Goal: Task Accomplishment & Management: Use online tool/utility

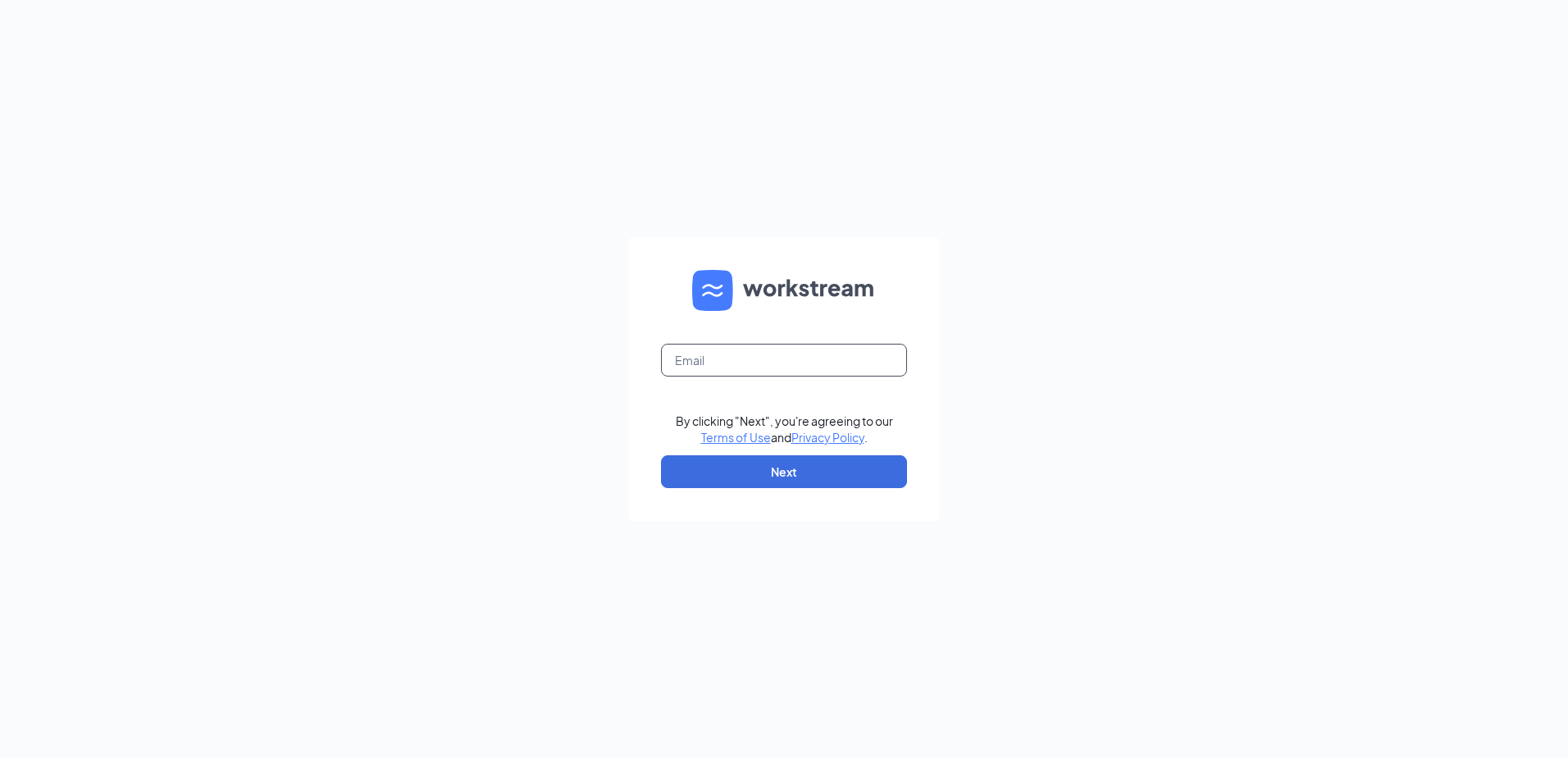
click at [837, 354] on input "text" at bounding box center [784, 359] width 246 height 33
type input "[EMAIL_ADDRESS][DOMAIN_NAME]"
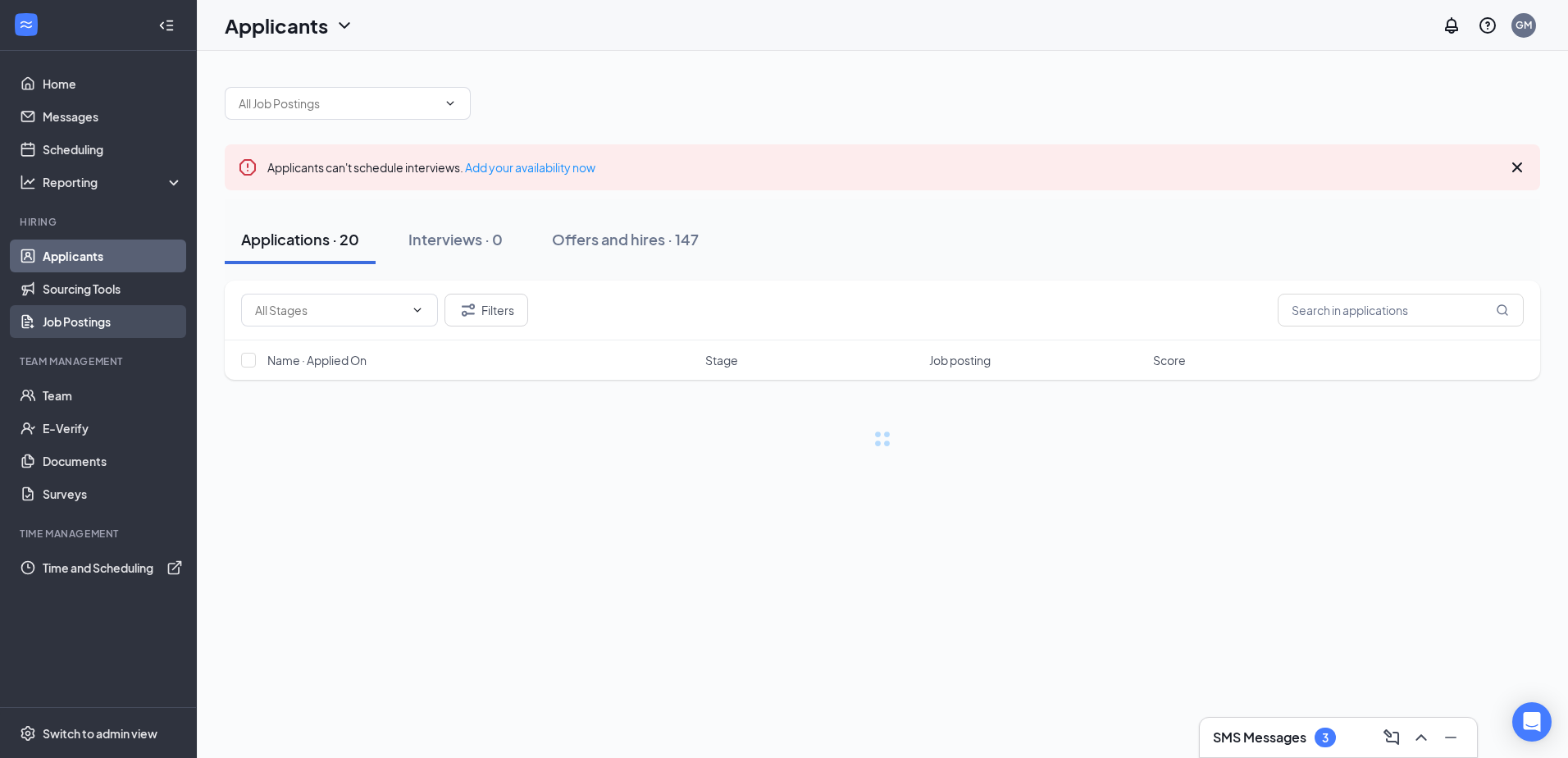
click at [94, 329] on link "Job Postings" at bounding box center [112, 321] width 140 height 33
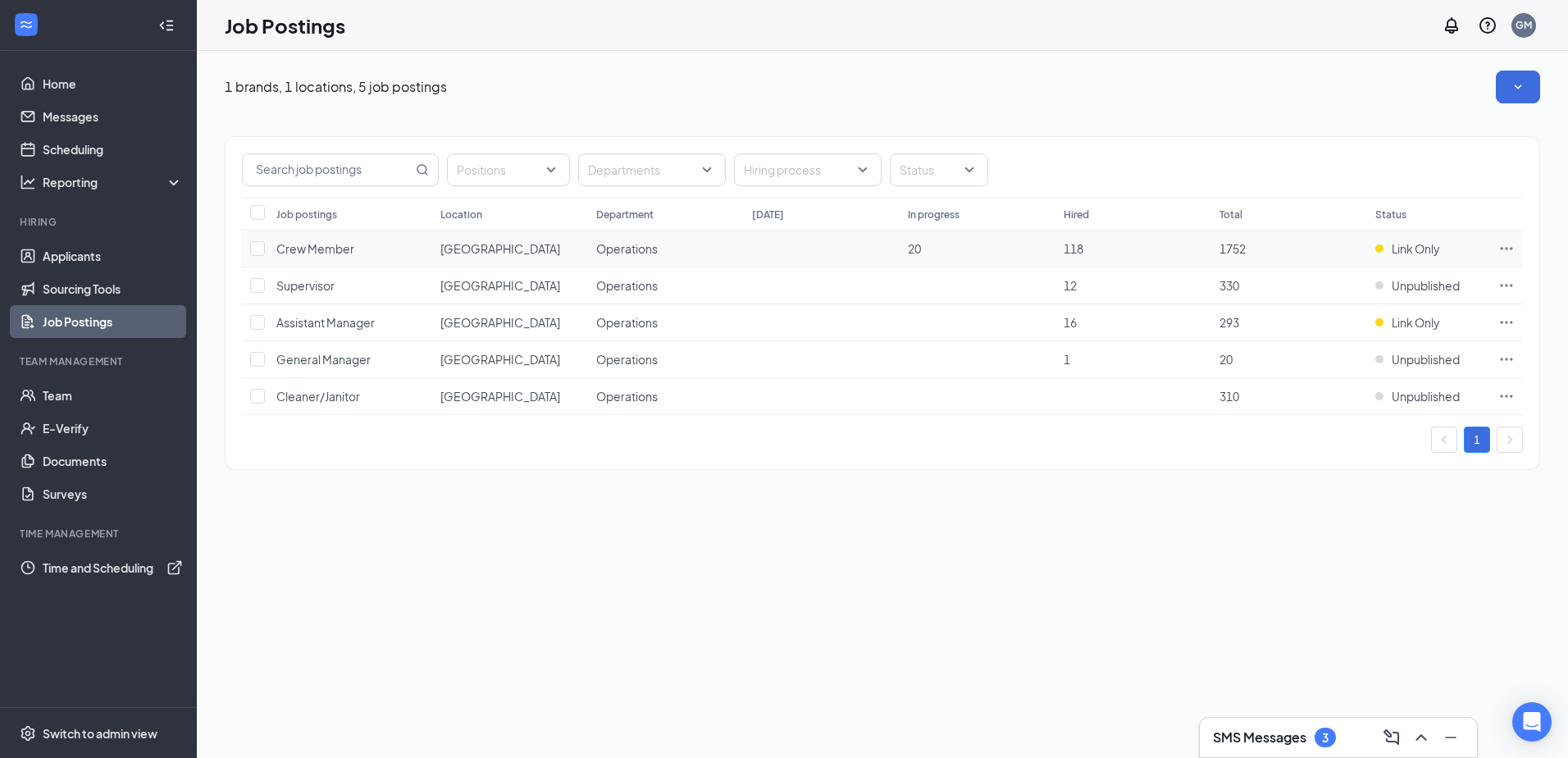
click at [1512, 249] on icon "Ellipses" at bounding box center [1507, 248] width 12 height 3
click at [1313, 351] on span "Link to job posting" at bounding box center [1329, 351] width 96 height 15
